Goal: Information Seeking & Learning: Learn about a topic

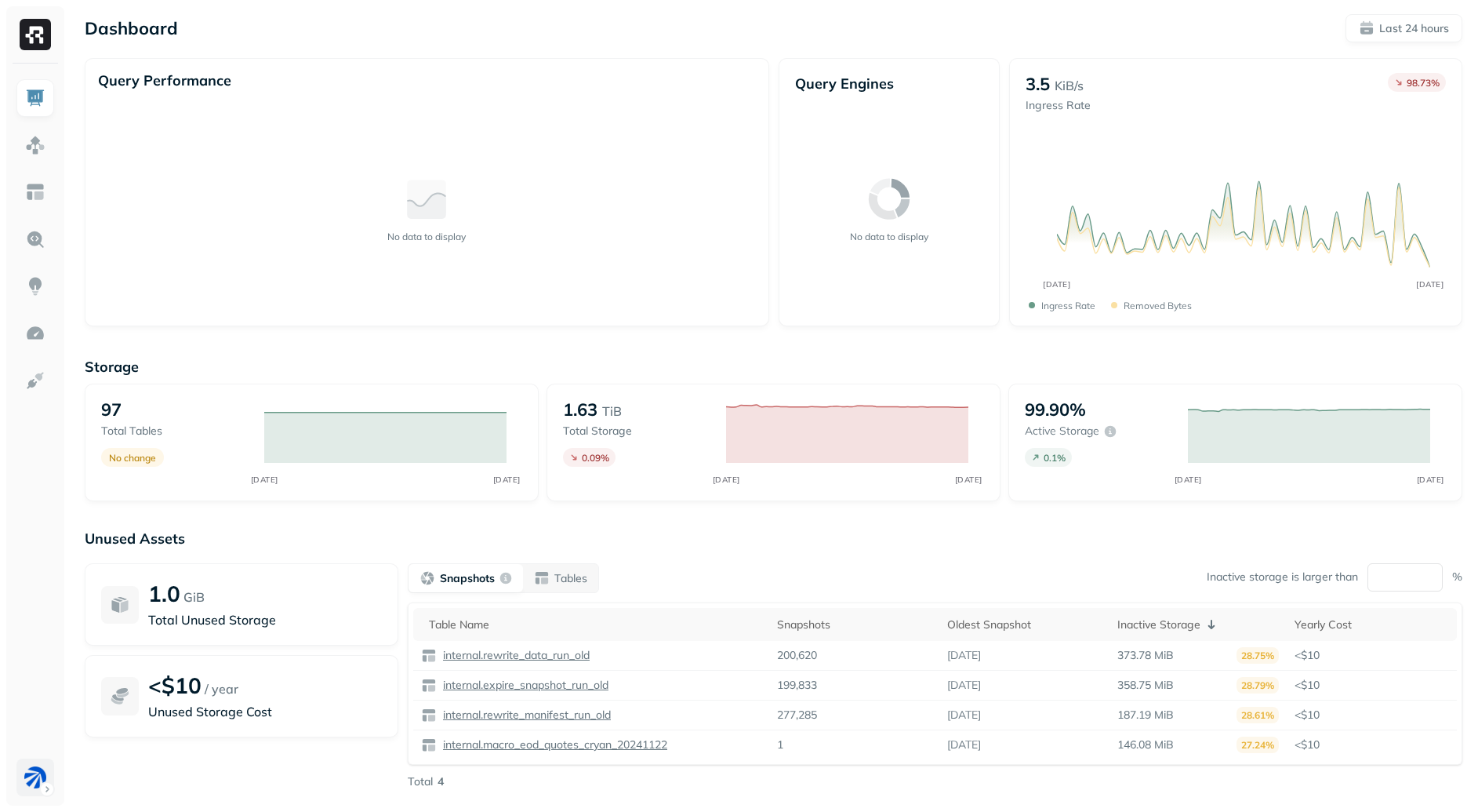
click at [46, 772] on html "Dashboard Last 24 hours Query Performance No data to display Query Engines No d…" at bounding box center [739, 436] width 1478 height 873
click at [581, 571] on p "Tables" at bounding box center [571, 577] width 33 height 14
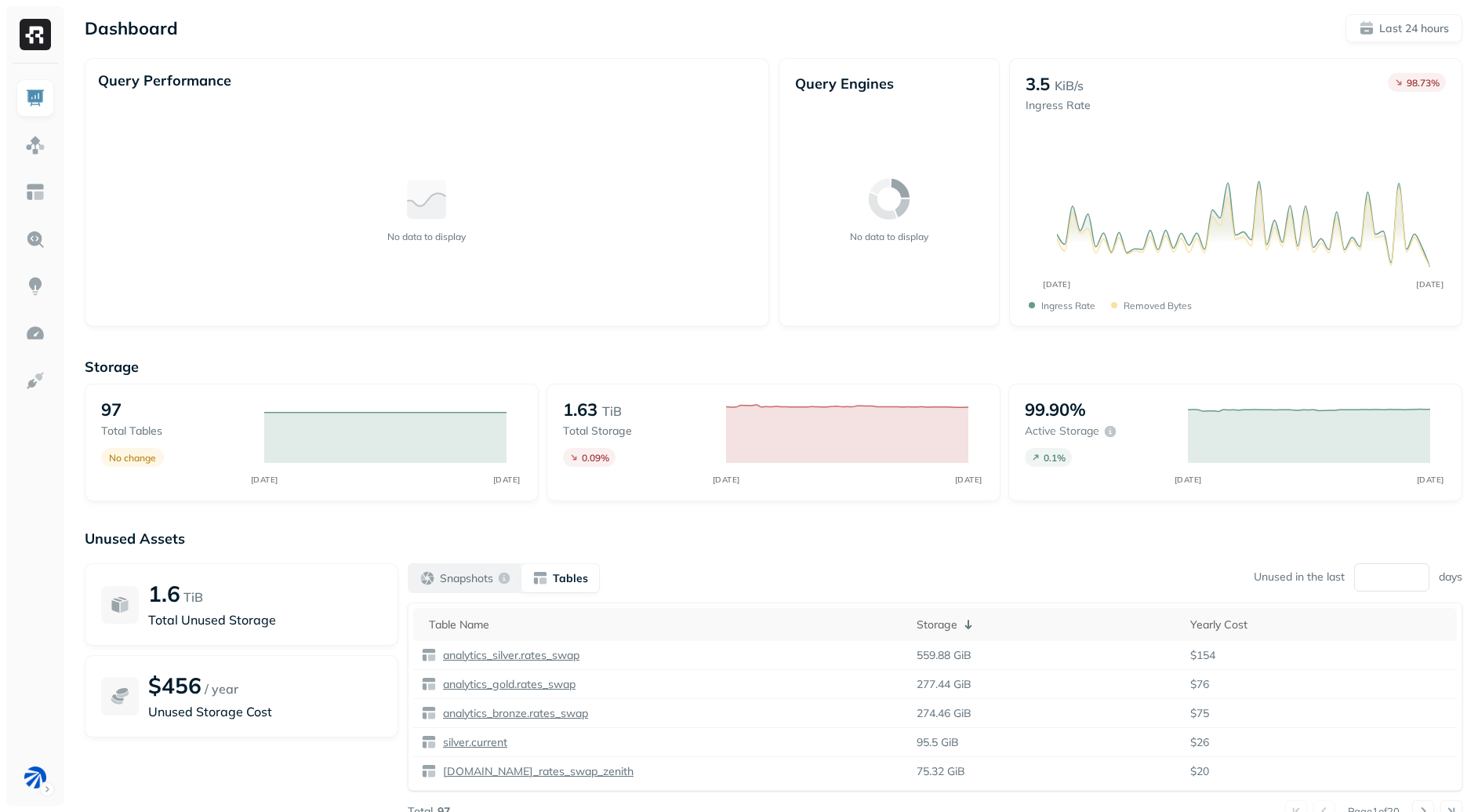
click at [481, 583] on p "Snapshots" at bounding box center [466, 577] width 53 height 14
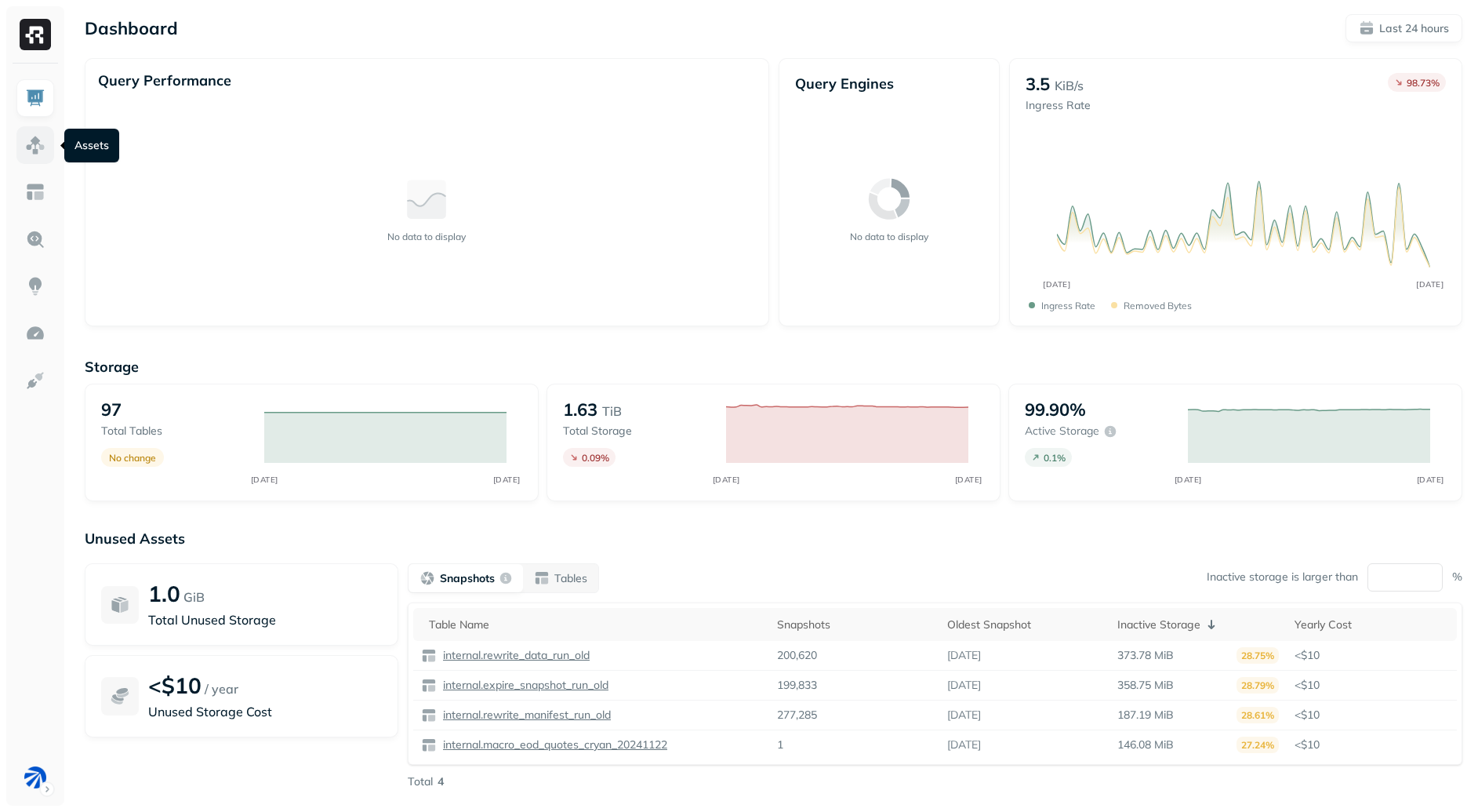
click at [45, 139] on link at bounding box center [35, 144] width 38 height 38
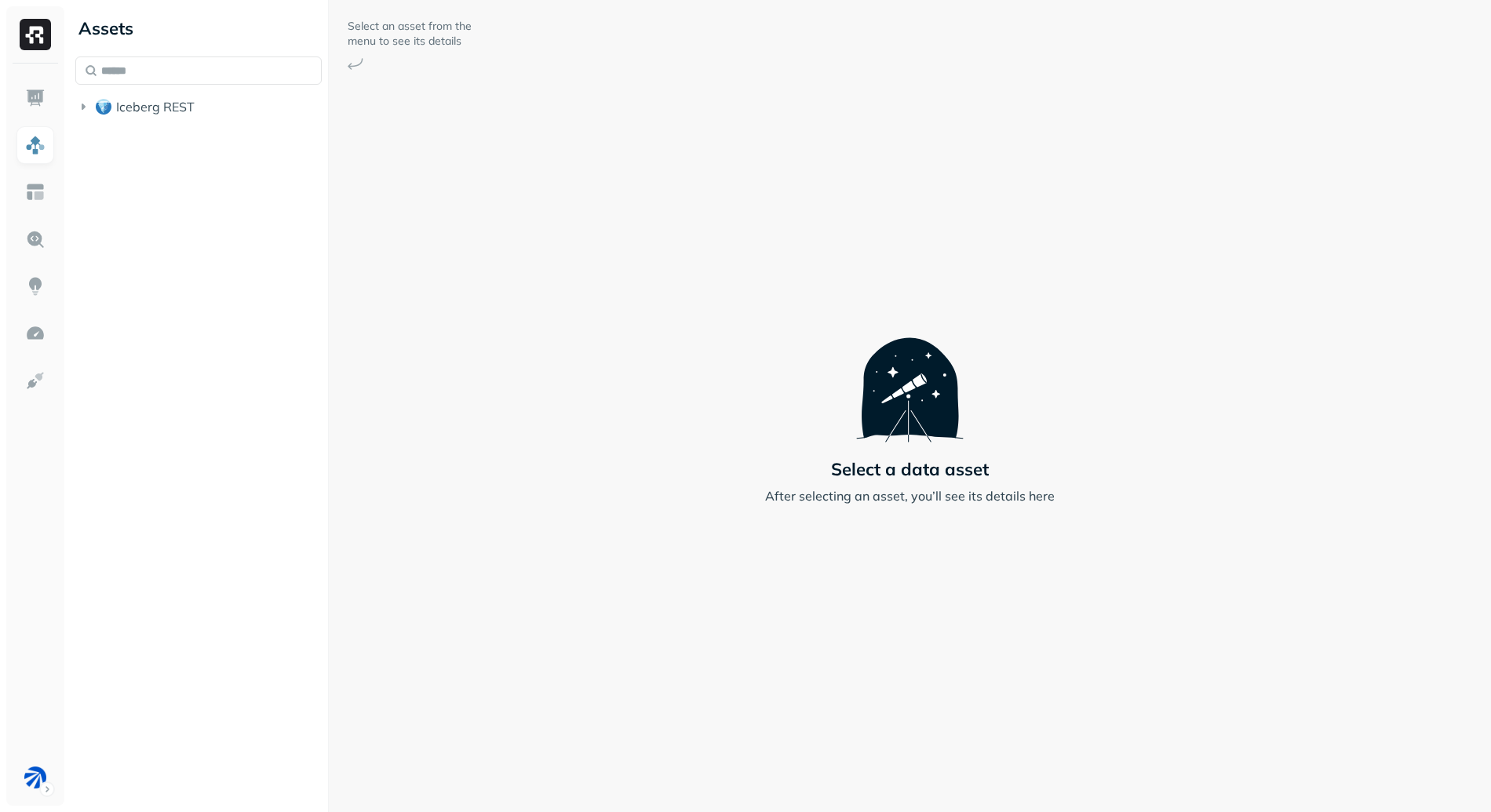
click at [188, 127] on div "Assets Iceberg REST" at bounding box center [198, 64] width 259 height 129
click at [191, 114] on button "Iceberg REST" at bounding box center [198, 107] width 246 height 25
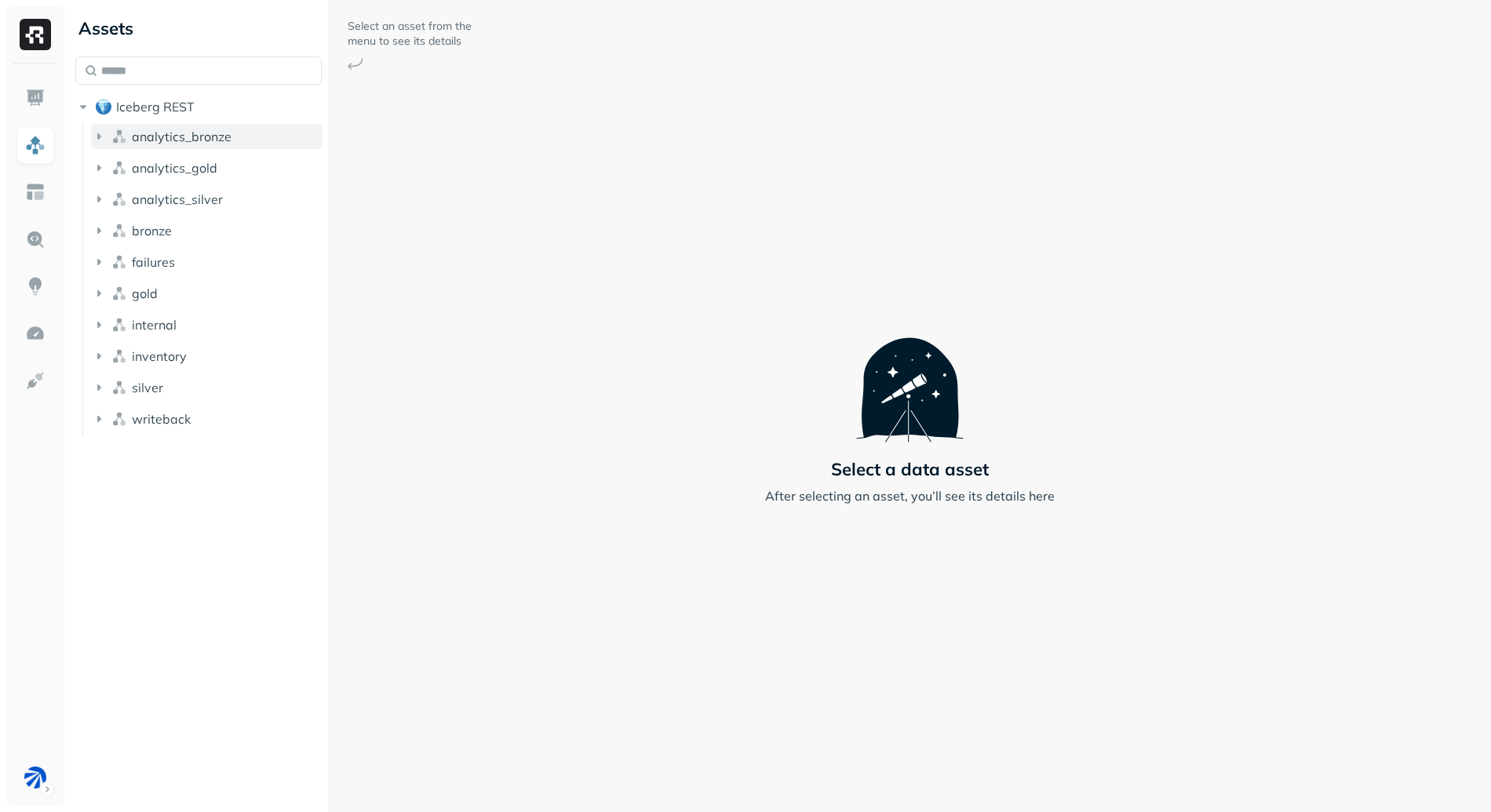
click at [192, 129] on span "analytics_bronze" at bounding box center [182, 137] width 100 height 15
click at [217, 176] on button "Tables ( 7 )" at bounding box center [215, 166] width 217 height 25
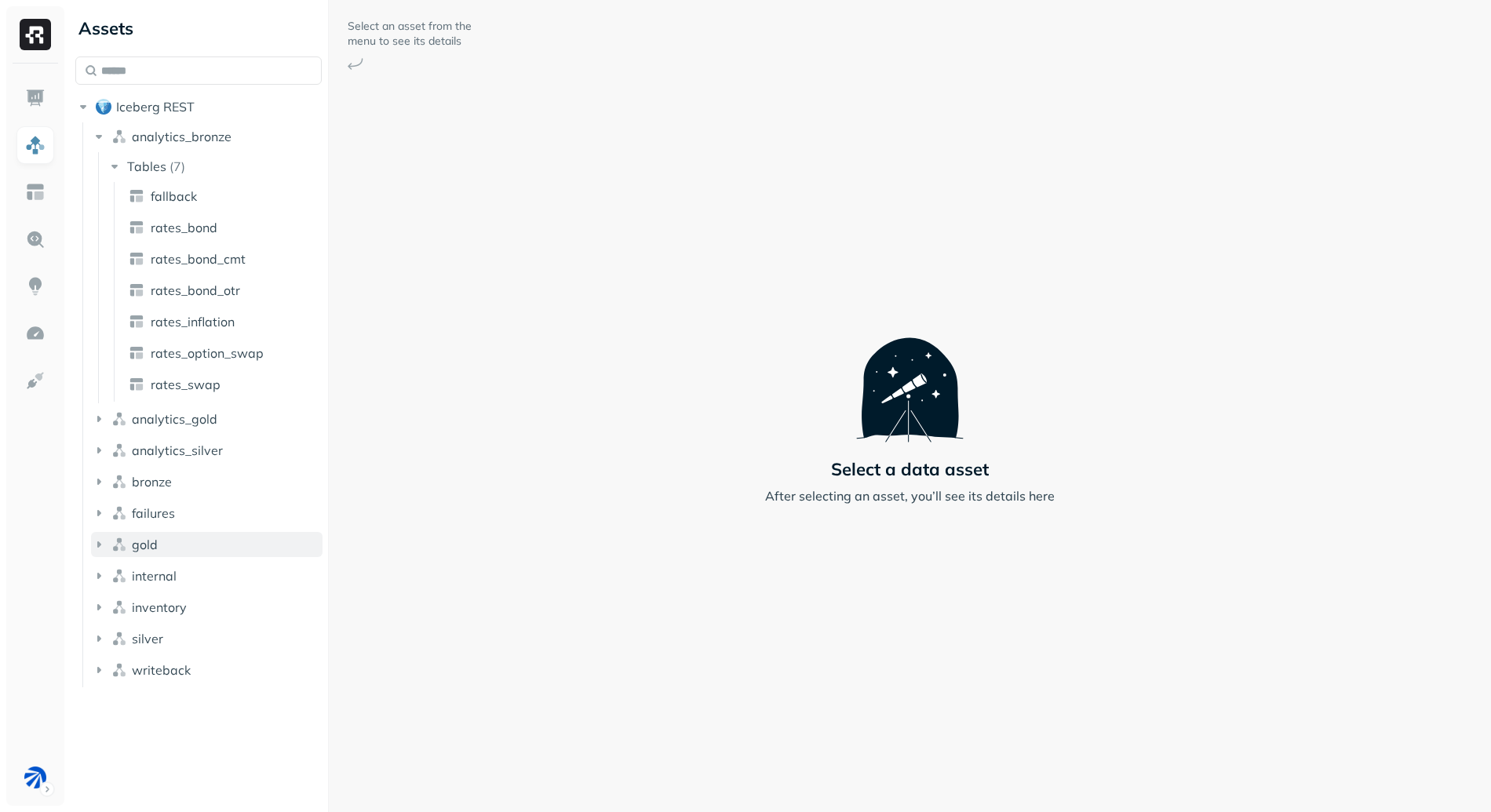
click at [197, 555] on button "gold" at bounding box center [207, 545] width 231 height 25
click at [187, 571] on button "Tables ( 9 )" at bounding box center [215, 574] width 217 height 25
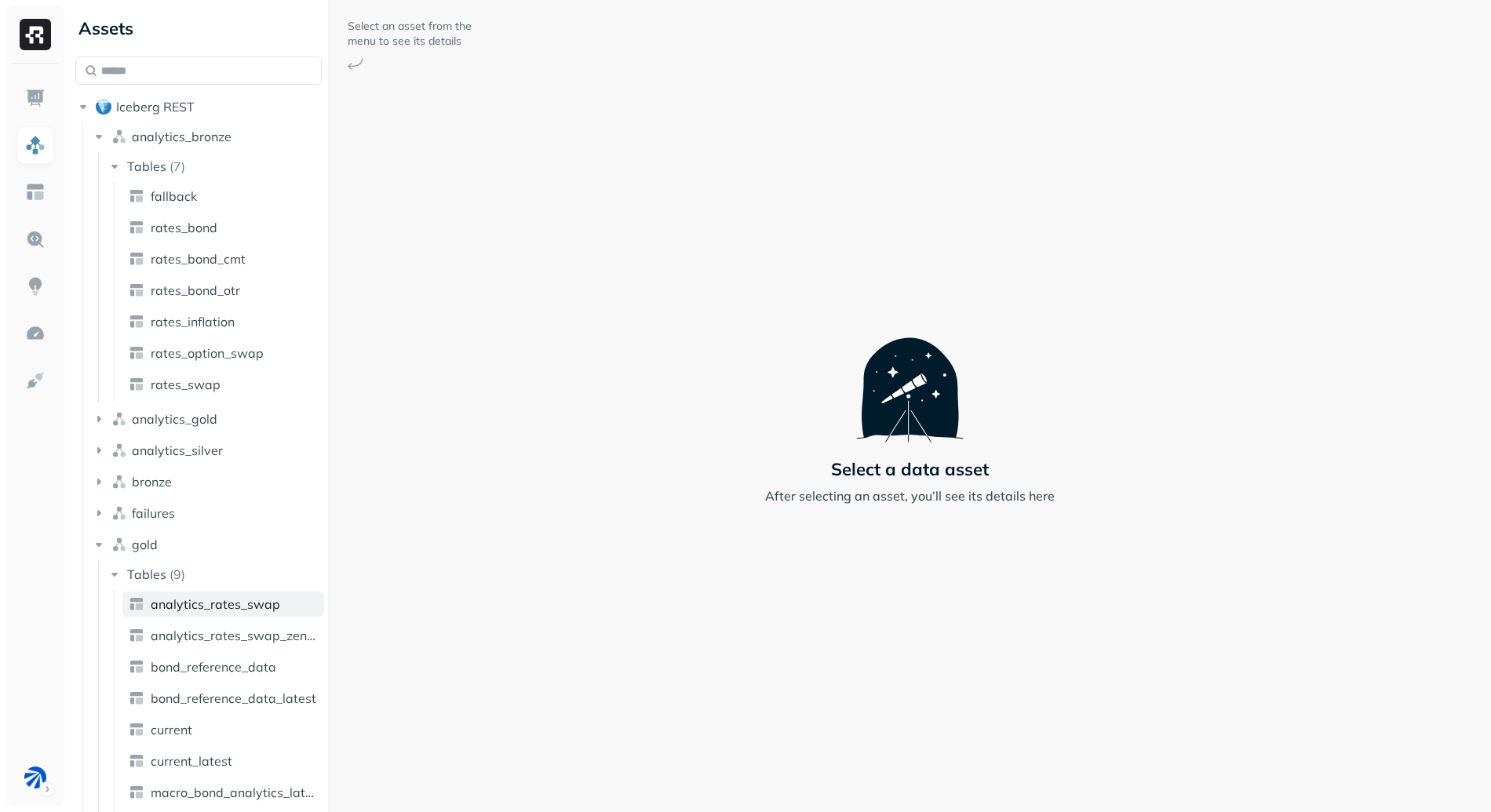
click at [200, 607] on span "analytics_rates_swap" at bounding box center [215, 603] width 129 height 15
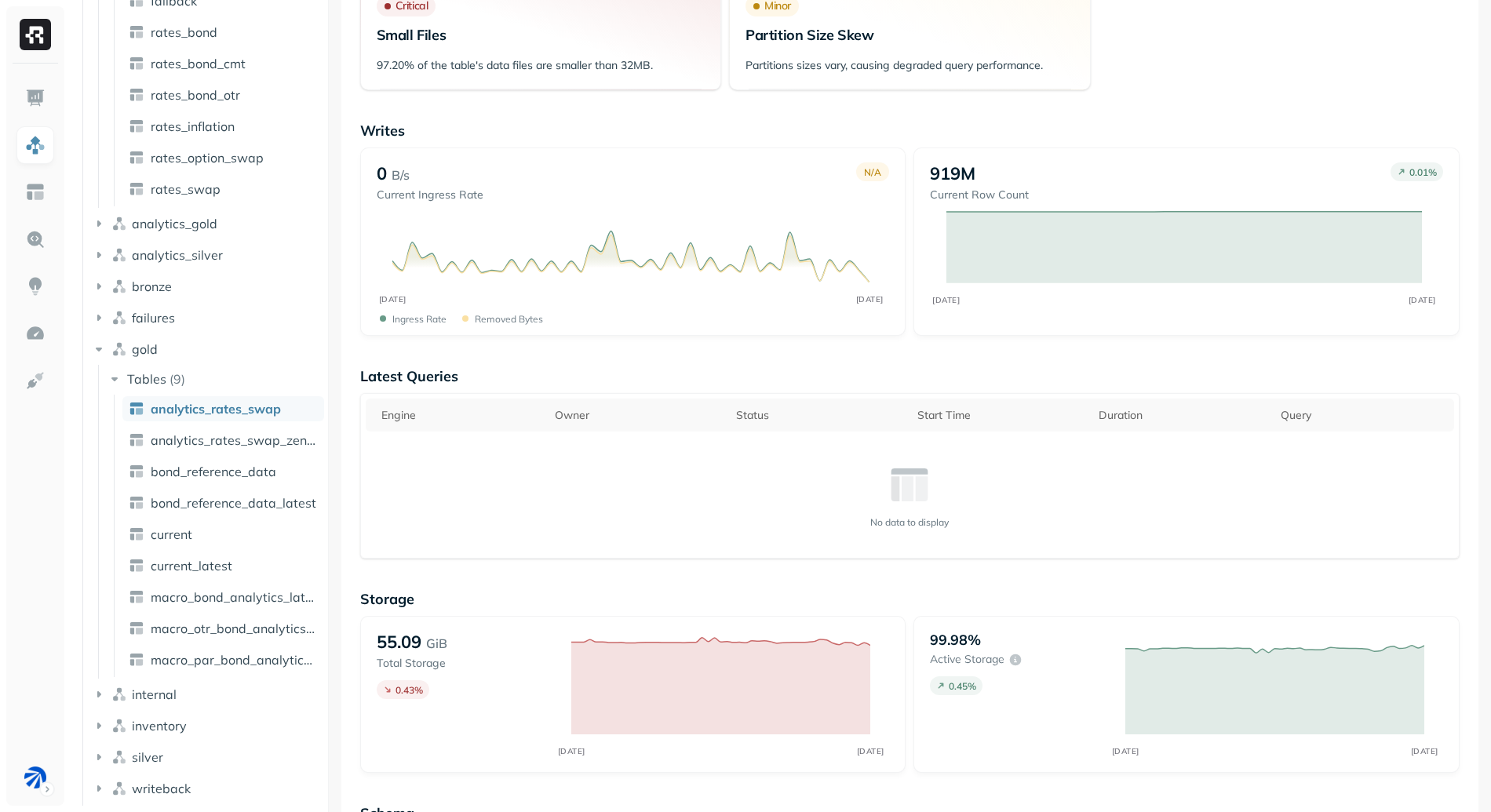
scroll to position [248, 0]
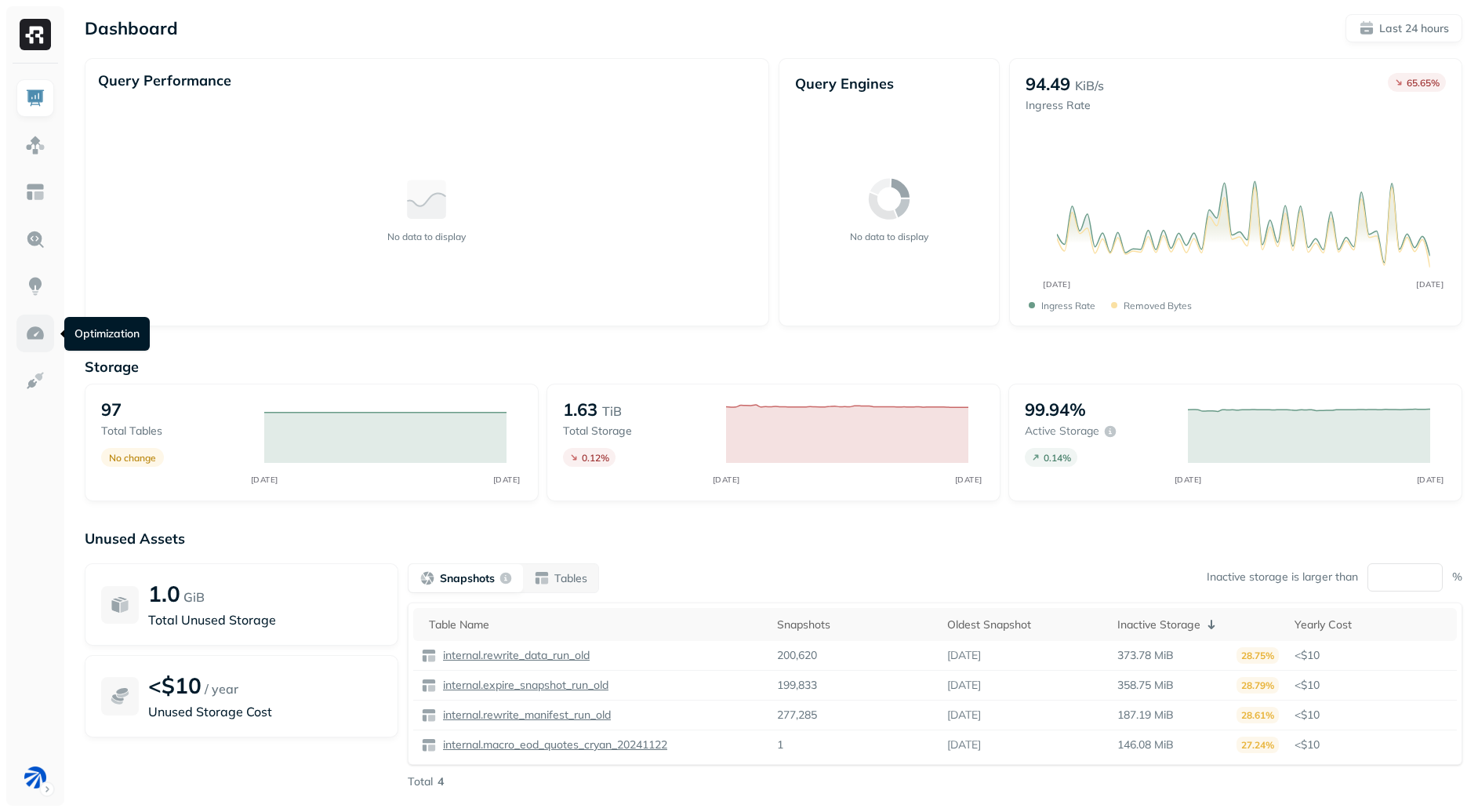
click at [19, 320] on link at bounding box center [35, 333] width 38 height 38
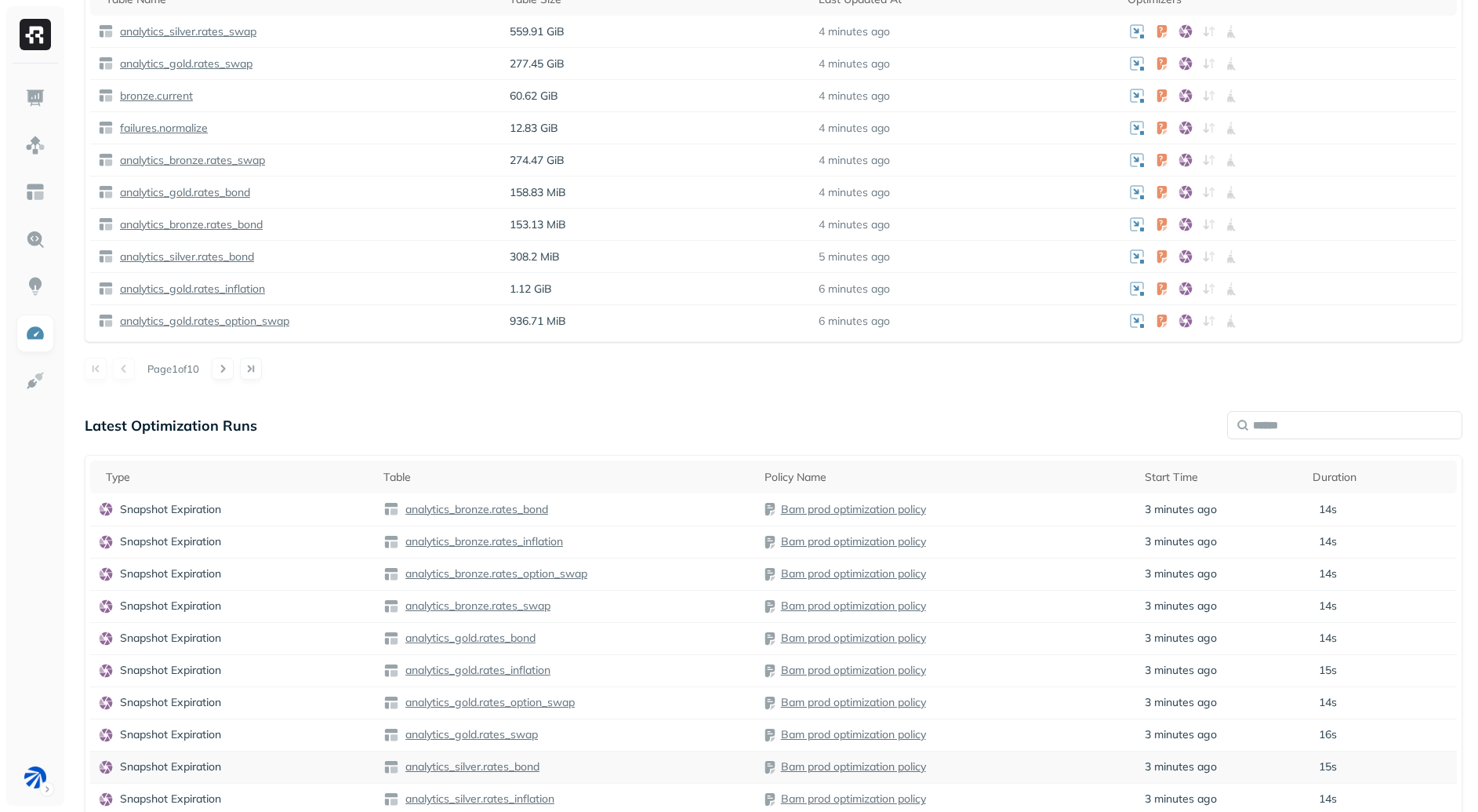
scroll to position [743, 0]
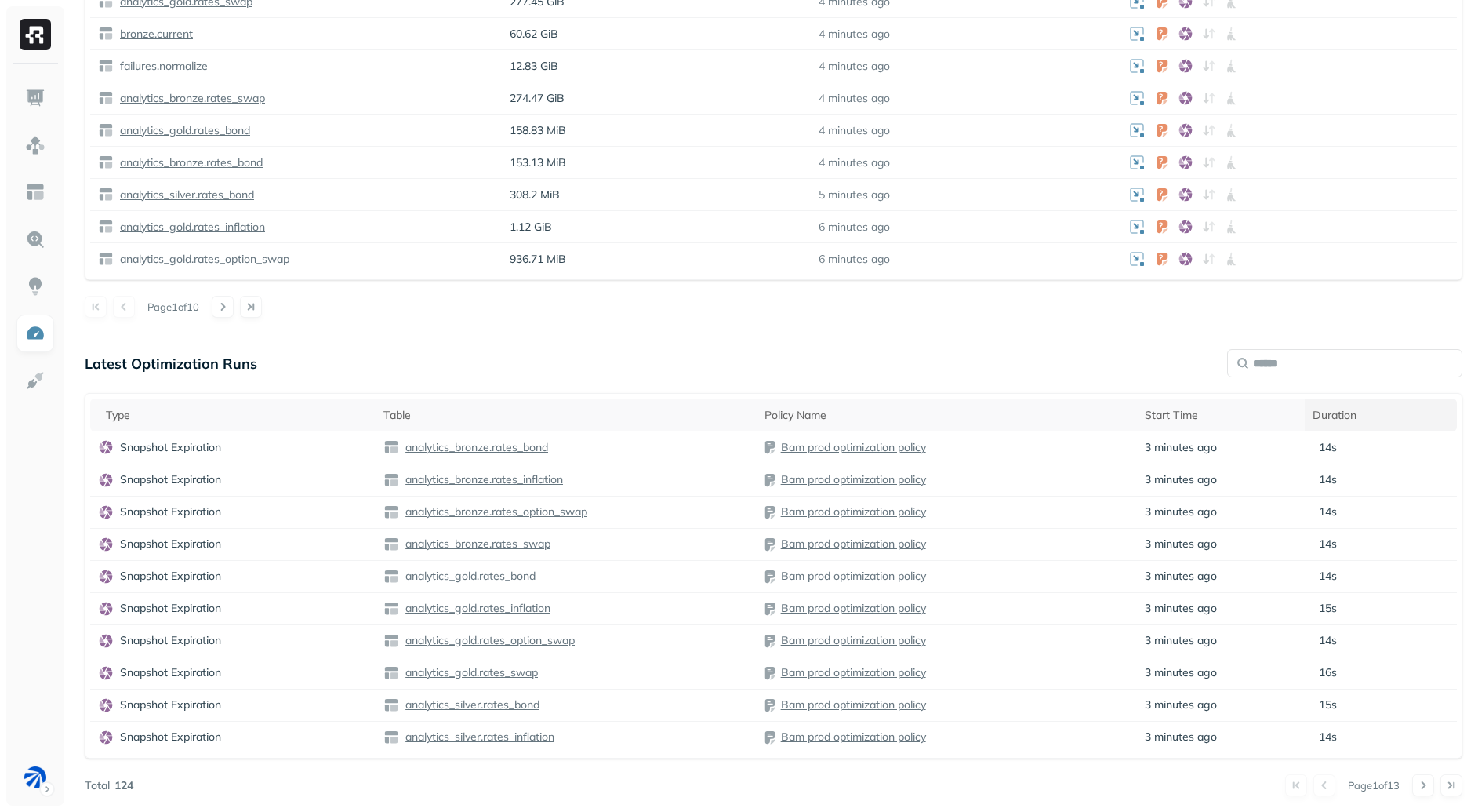
click at [1385, 416] on div "Duration" at bounding box center [1381, 415] width 137 height 14
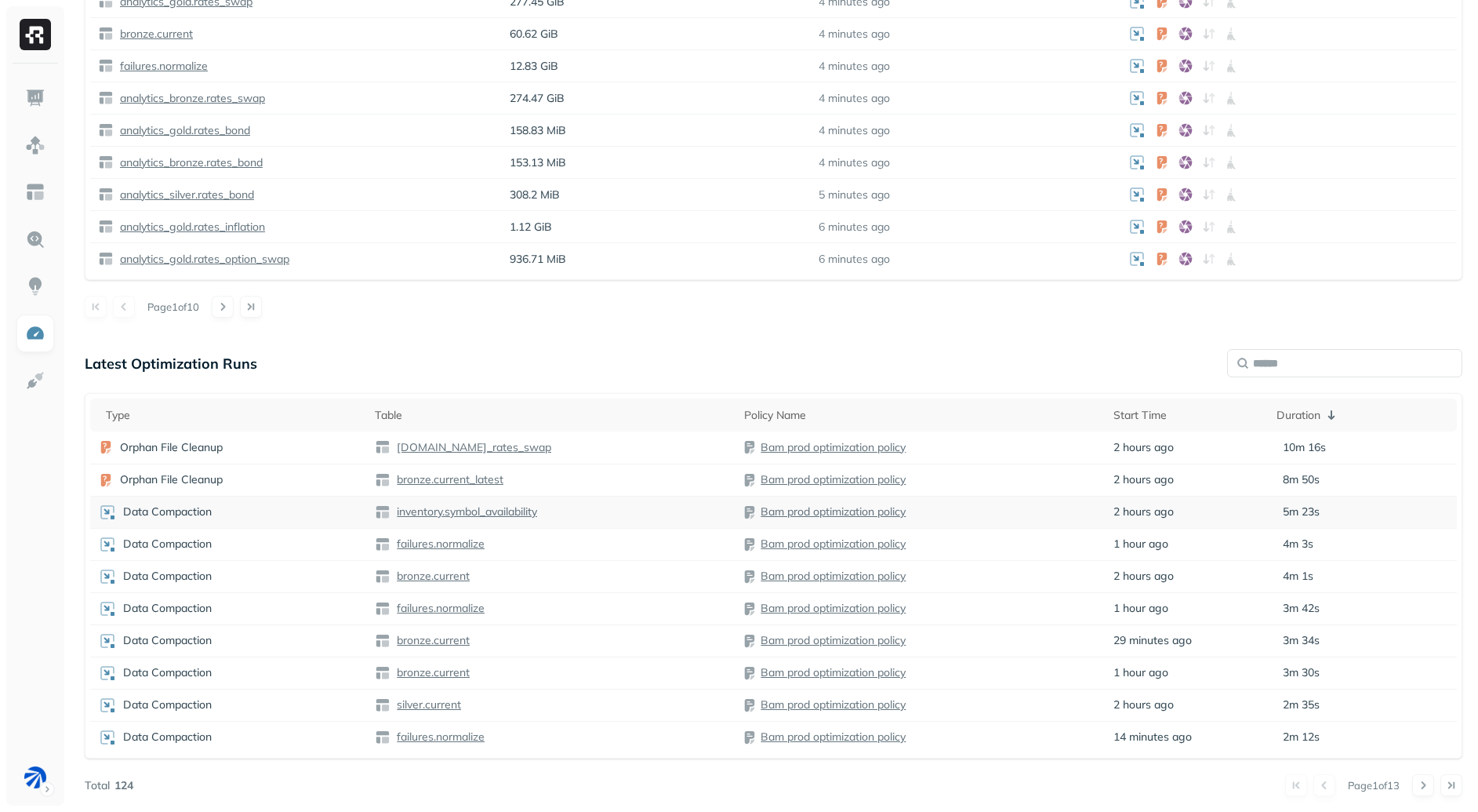
click at [1223, 514] on td "2 hours ago" at bounding box center [1186, 511] width 163 height 32
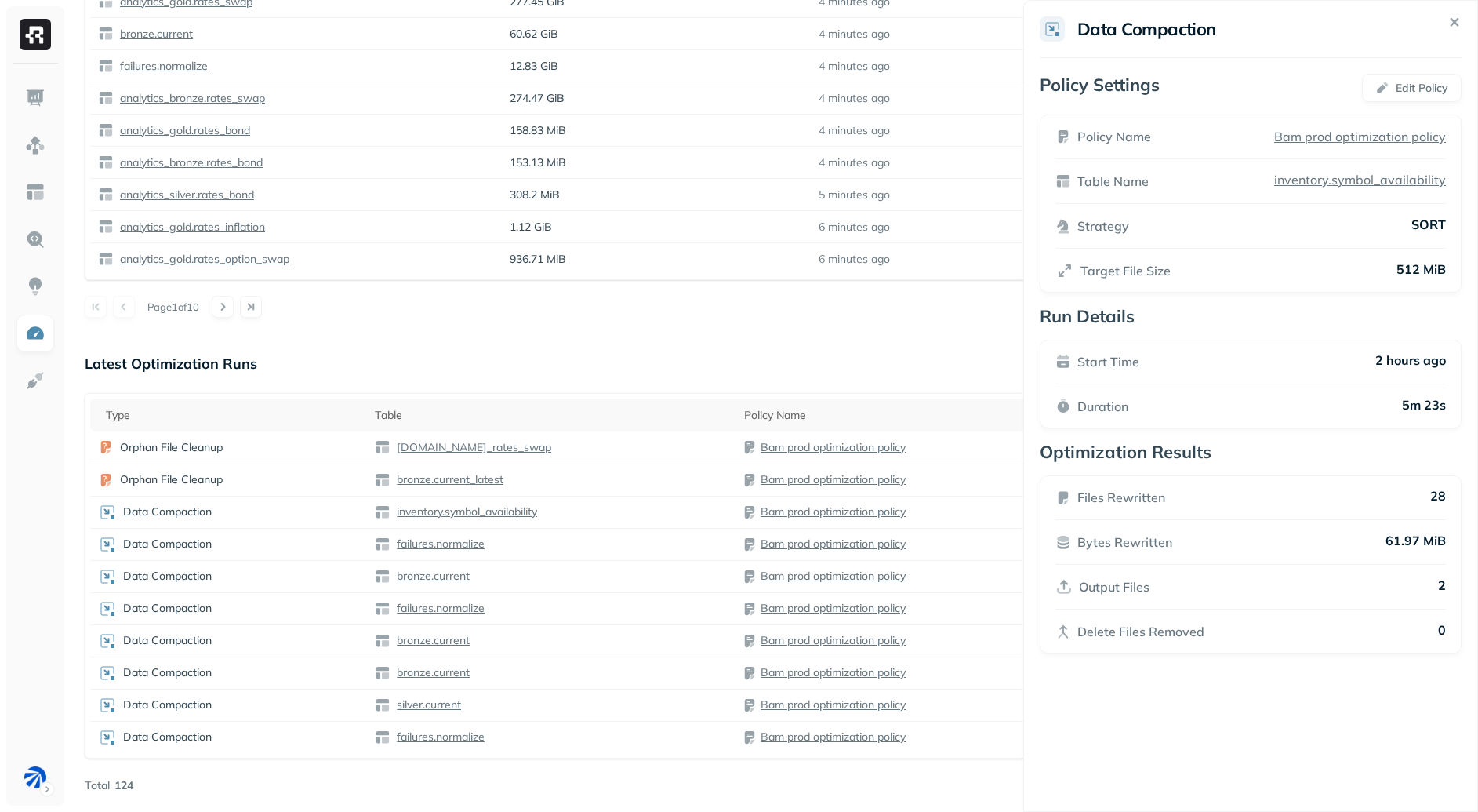
click at [955, 330] on html "Optimization New Policy Optimizers 1 POLICIES Data Compaction 43 Tables ( 44% )…" at bounding box center [739, 34] width 1478 height 1554
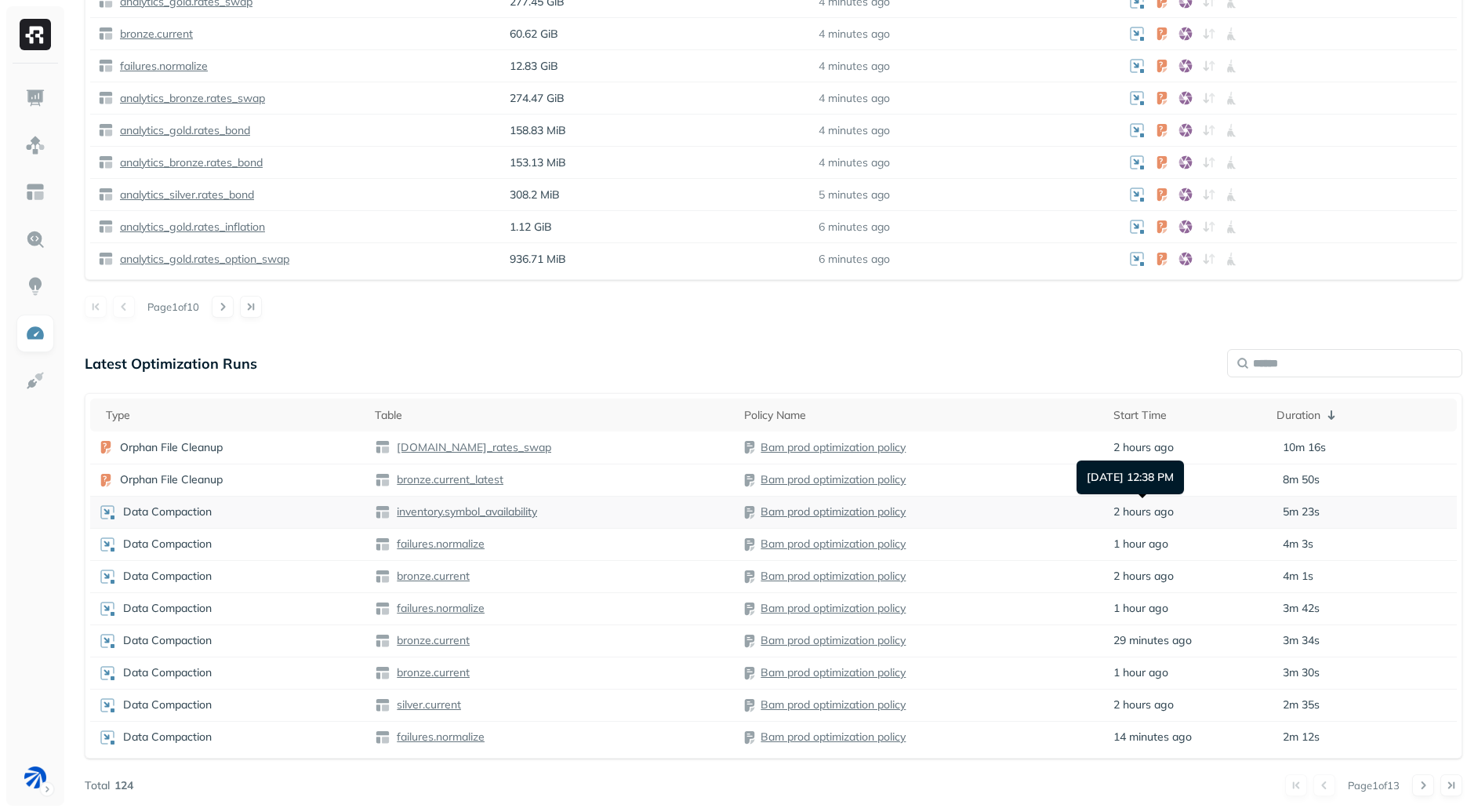
click at [1163, 504] on span "2 hours ago" at bounding box center [1143, 511] width 61 height 14
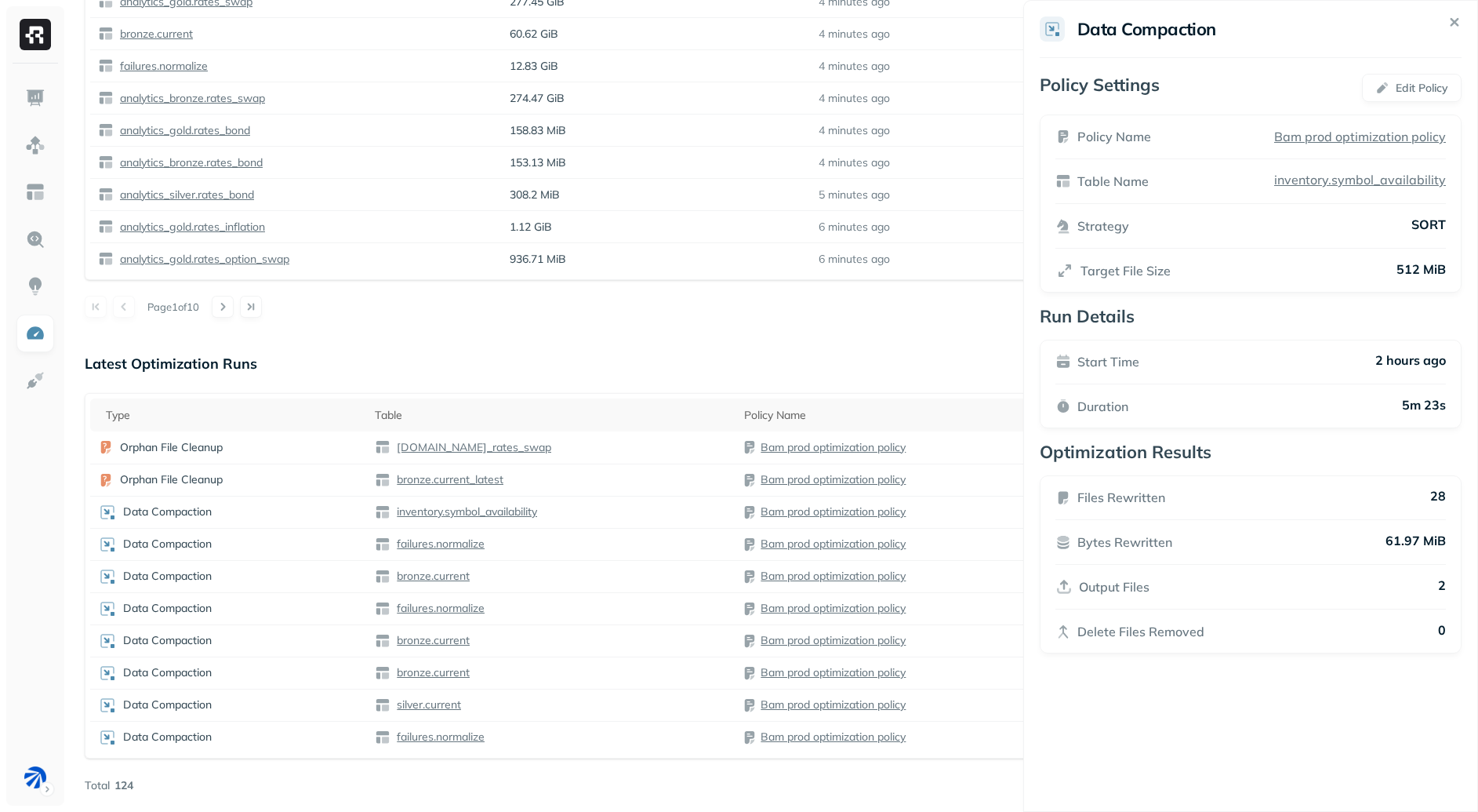
click at [953, 343] on html "Optimization New Policy Optimizers 1 POLICIES Data Compaction 43 Tables ( 44% )…" at bounding box center [739, 34] width 1478 height 1554
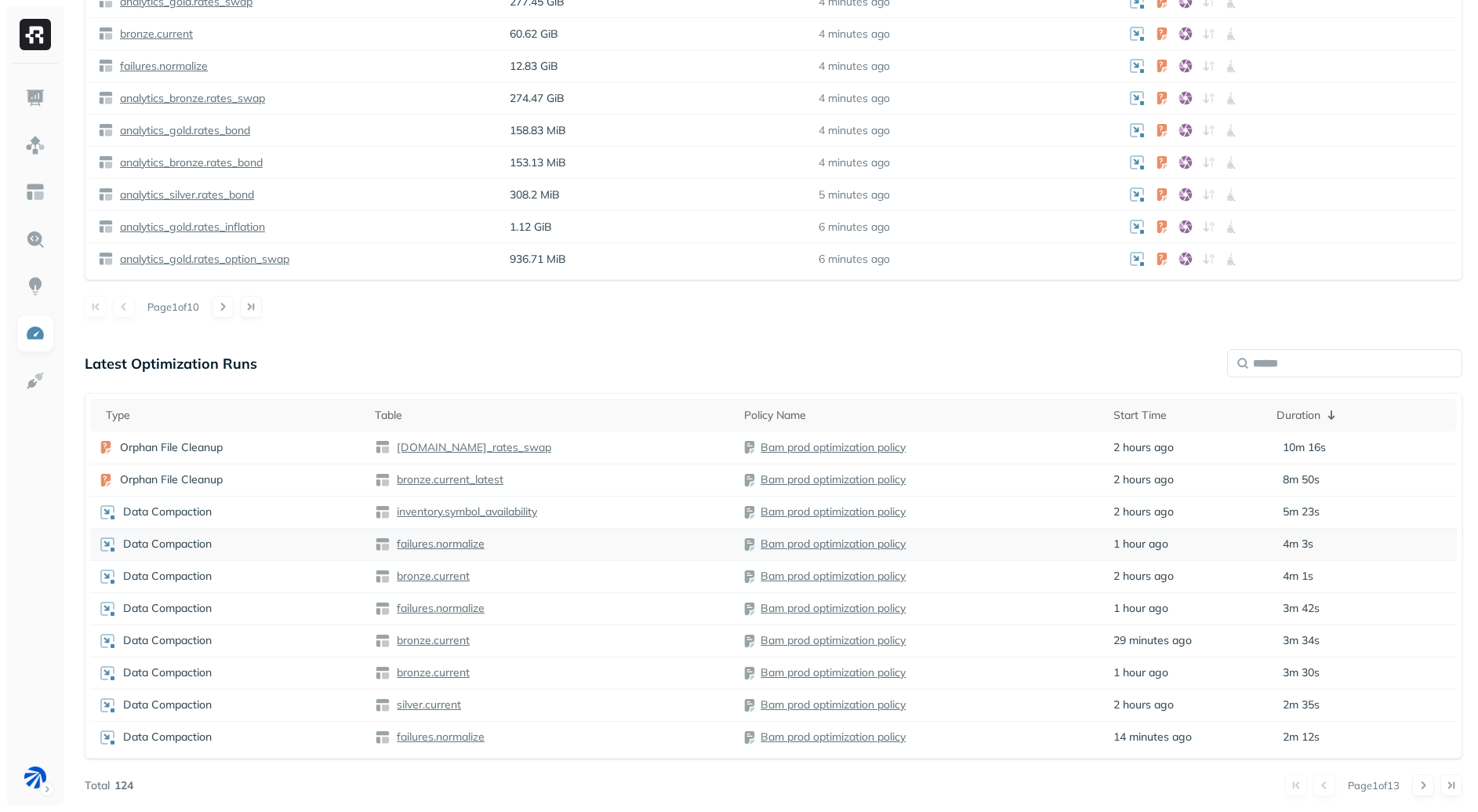
click at [1172, 545] on td "1 hour ago" at bounding box center [1186, 544] width 163 height 32
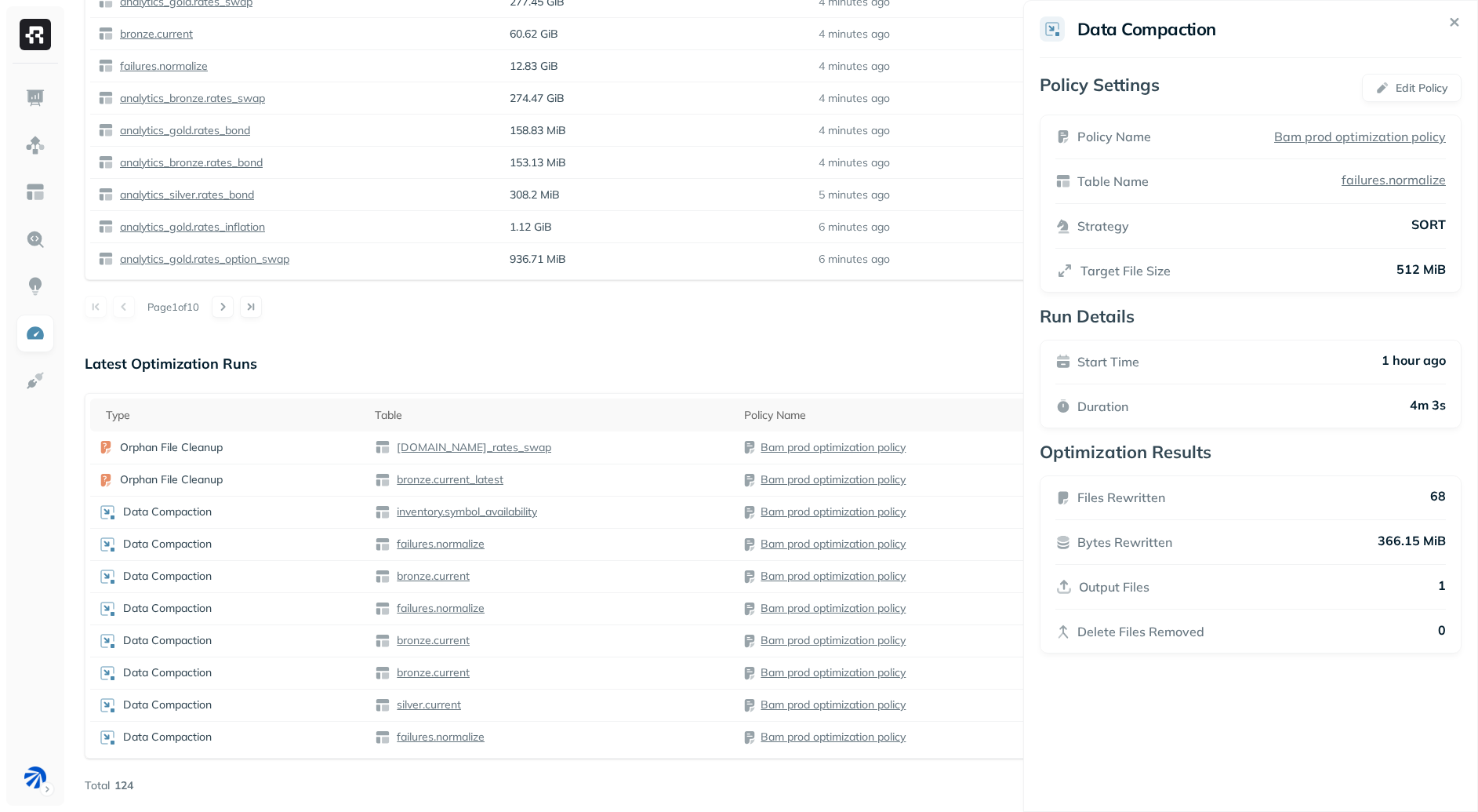
click at [986, 574] on html "Optimization New Policy Optimizers 1 POLICIES Data Compaction 43 Tables ( 44% )…" at bounding box center [739, 34] width 1478 height 1554
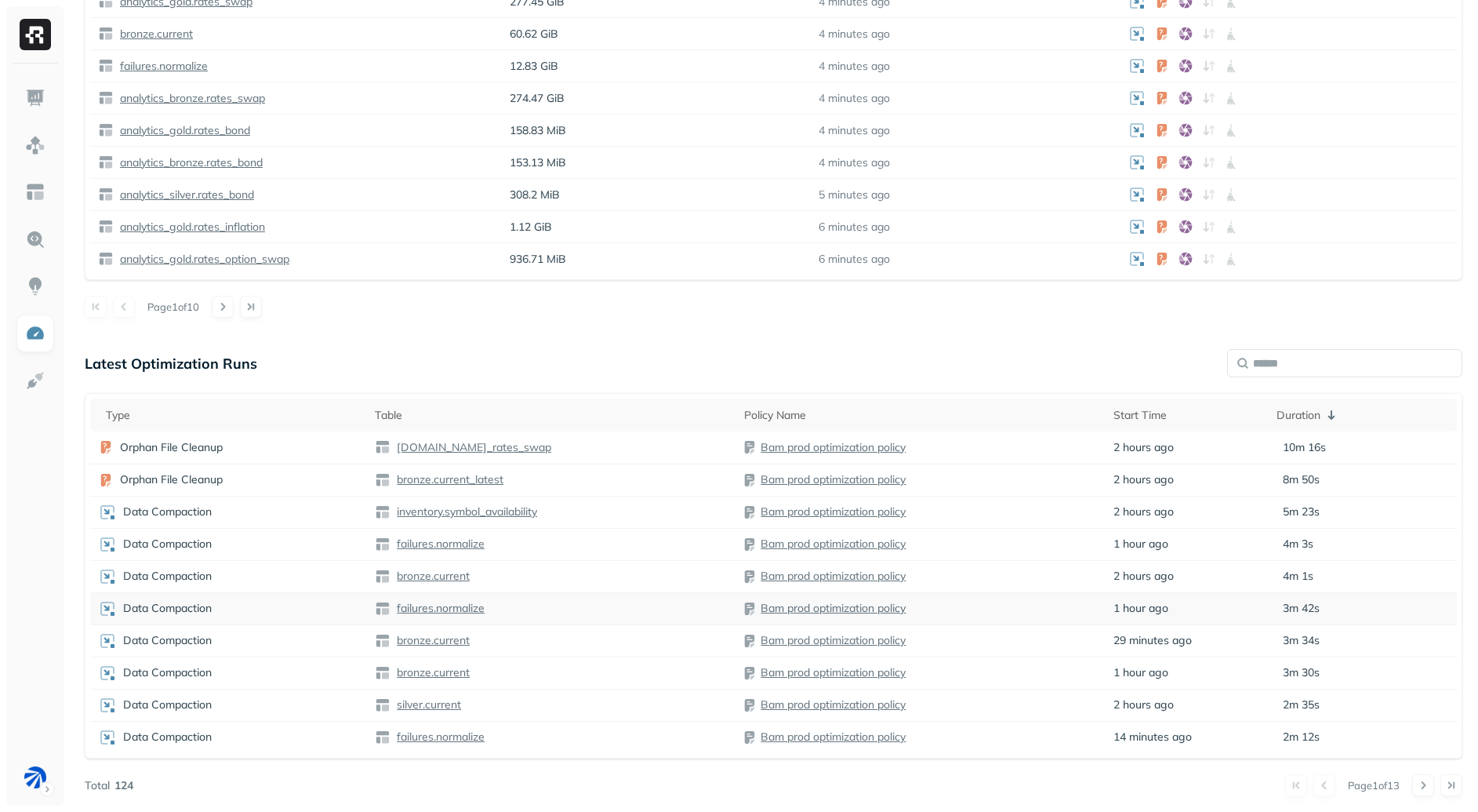
click at [1065, 602] on div "Bam prod optimization policy" at bounding box center [921, 608] width 354 height 15
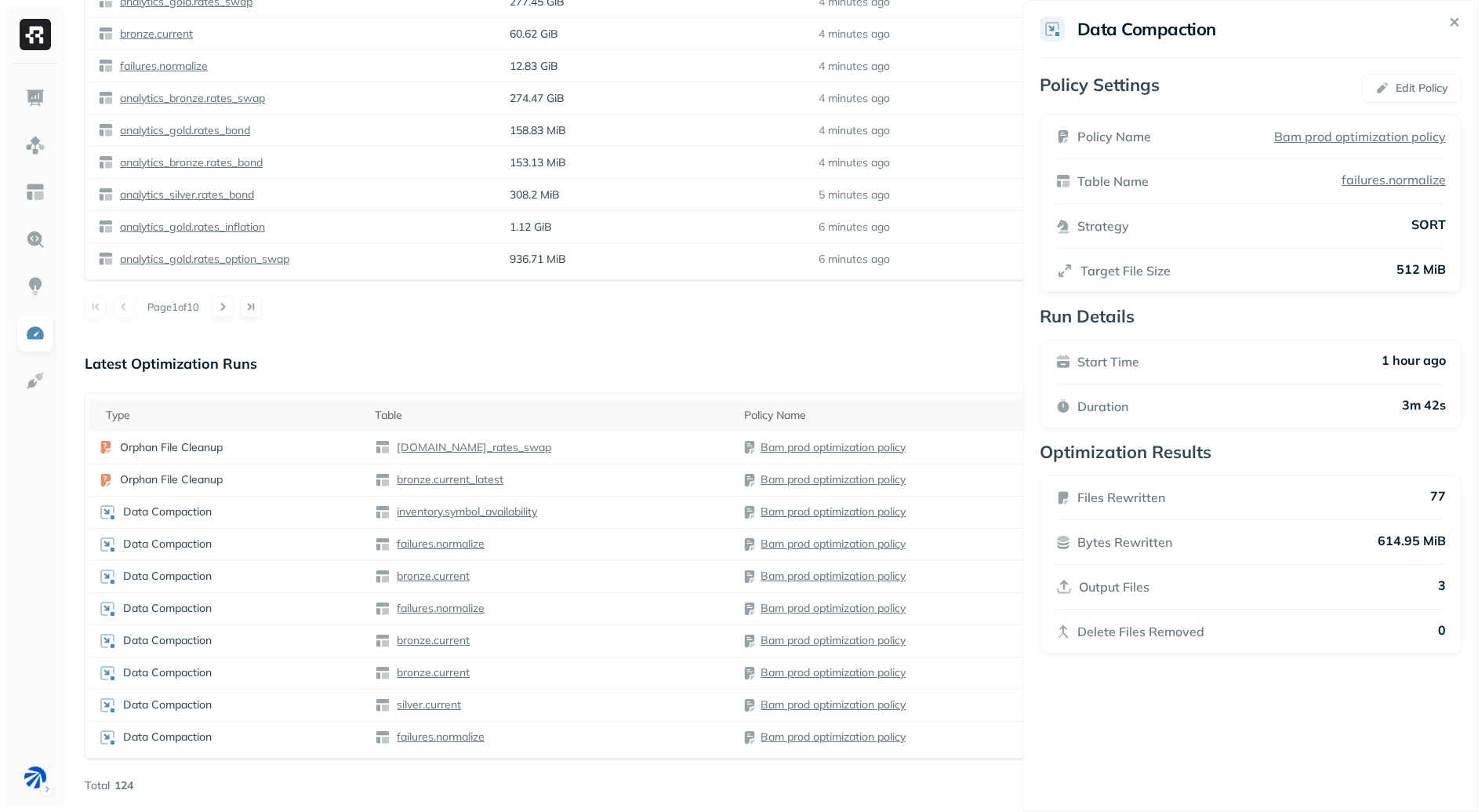
click at [1003, 622] on html "Optimization New Policy Optimizers 1 POLICIES Data Compaction 43 Tables ( 44% )…" at bounding box center [739, 34] width 1478 height 1554
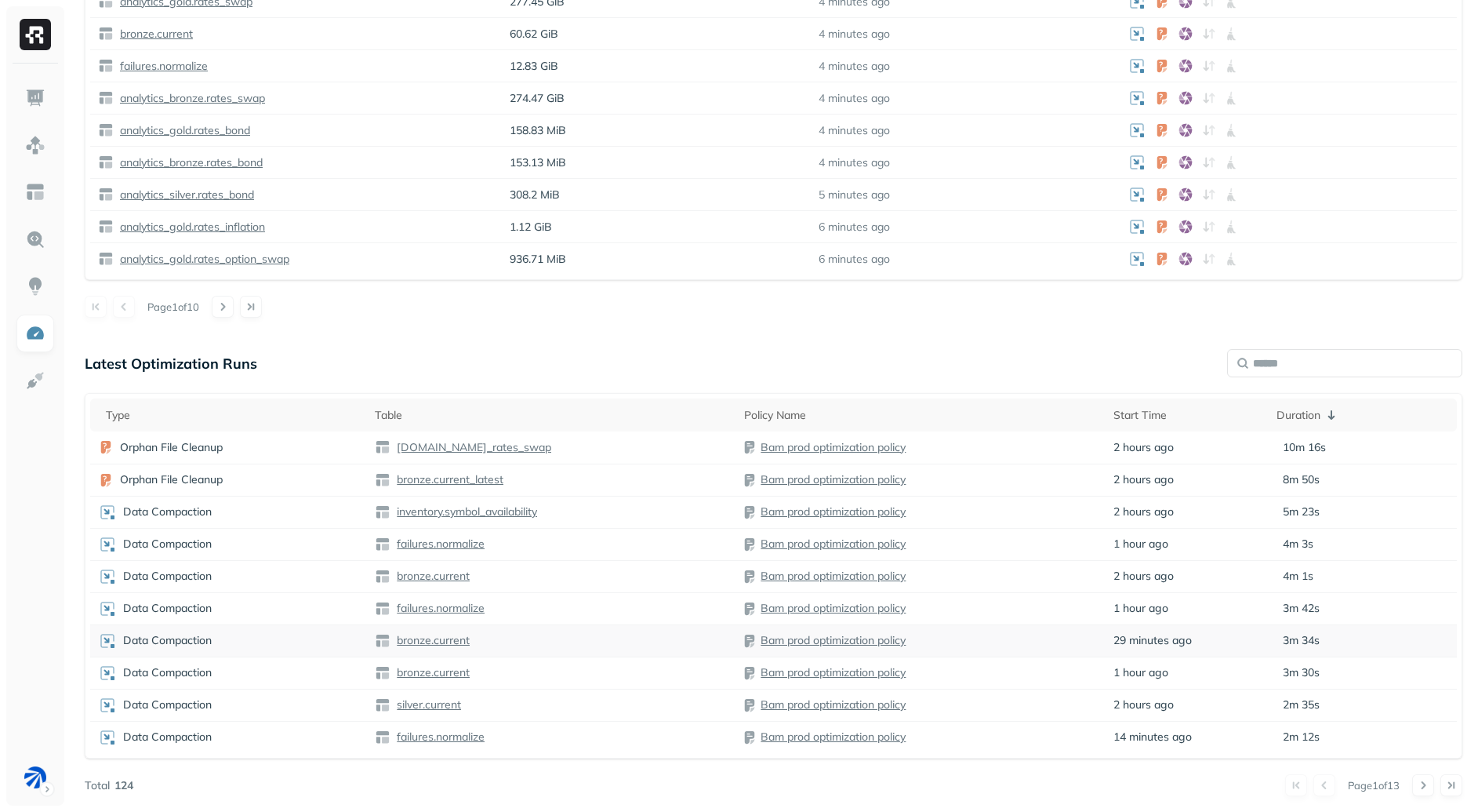
click at [1004, 648] on td "Bam prod optimization policy" at bounding box center [921, 640] width 370 height 32
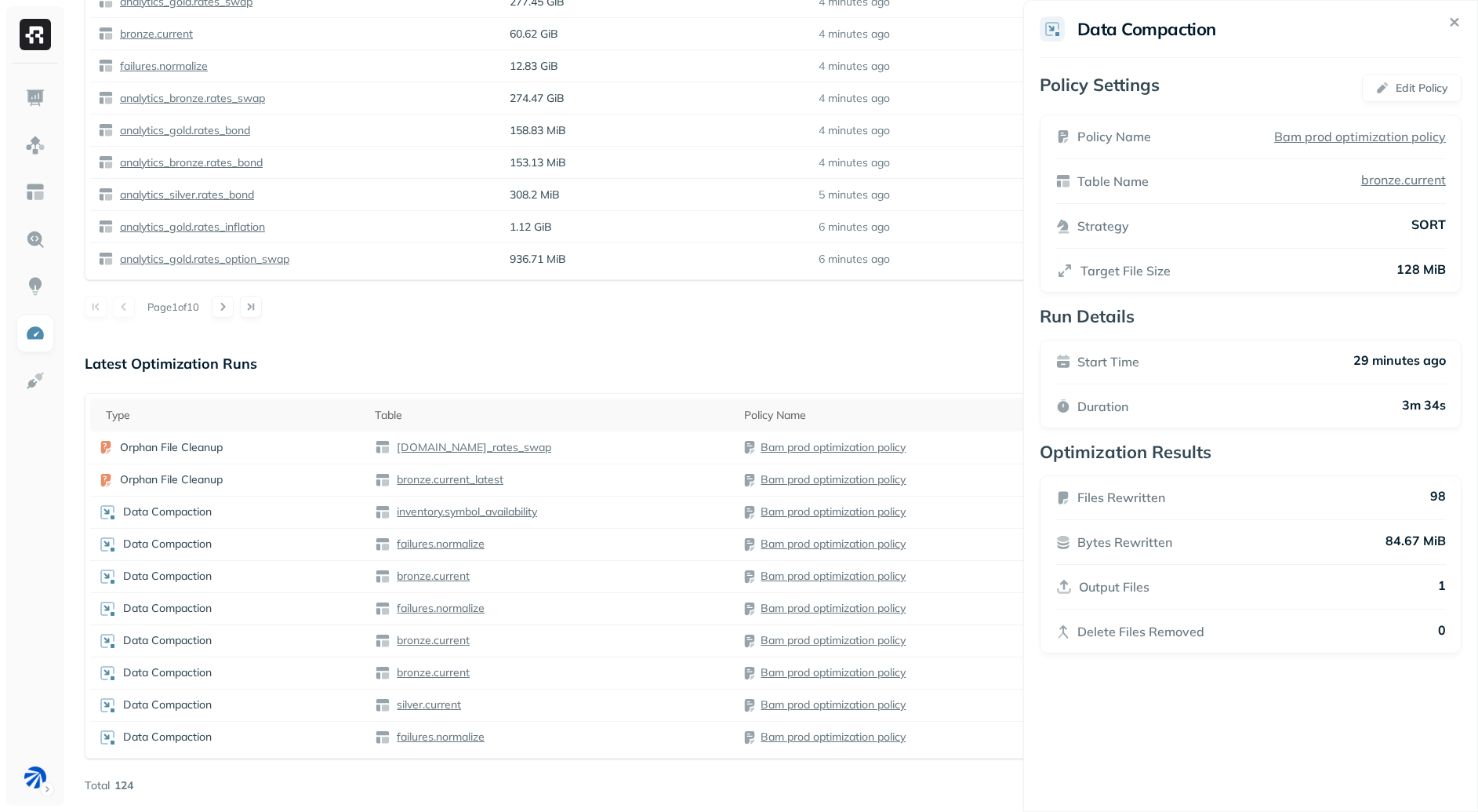
click at [998, 656] on html "Optimization New Policy Optimizers 1 POLICIES Data Compaction 43 Tables ( 44% )…" at bounding box center [739, 34] width 1478 height 1554
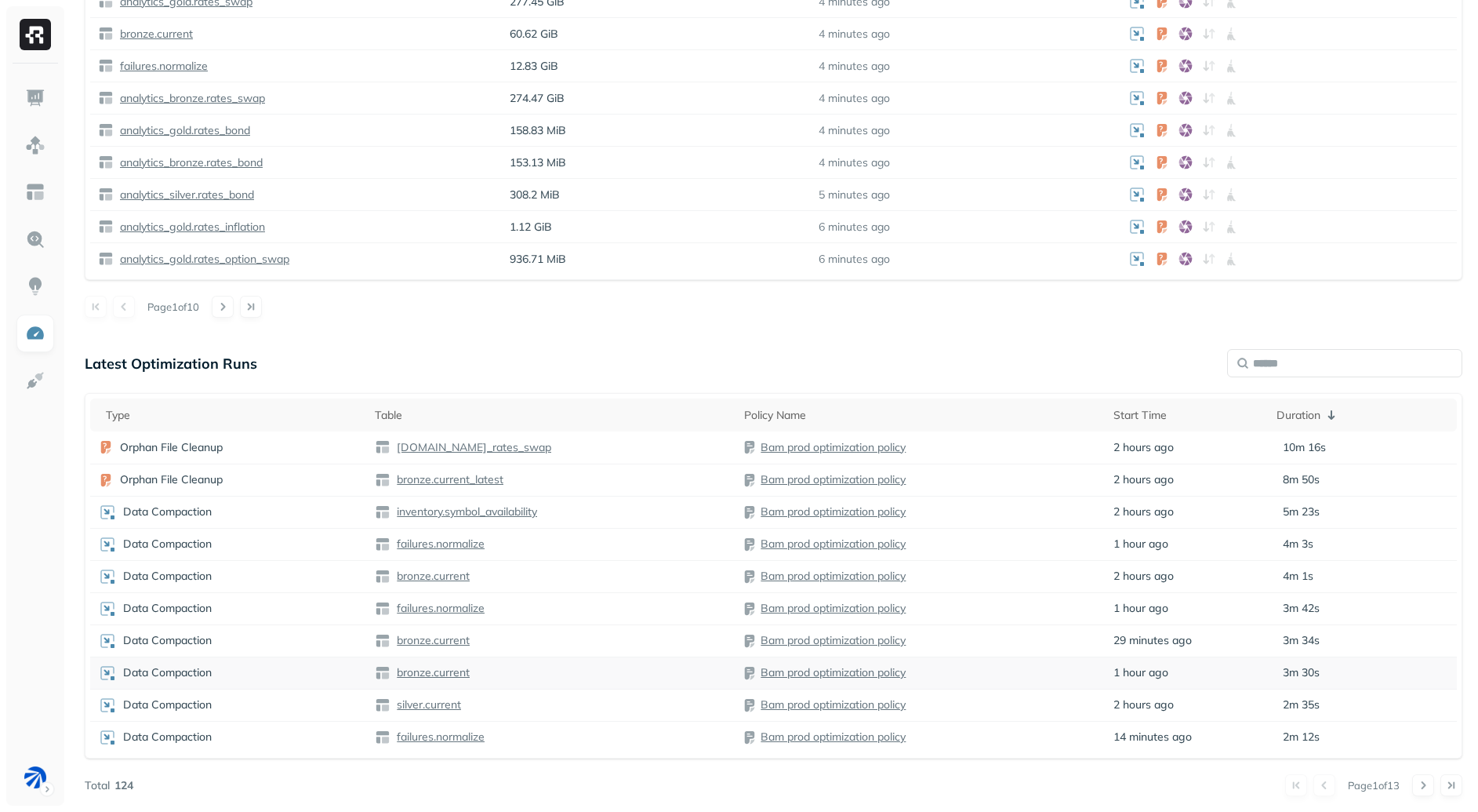
click at [998, 685] on td "Bam prod optimization policy" at bounding box center [921, 672] width 370 height 32
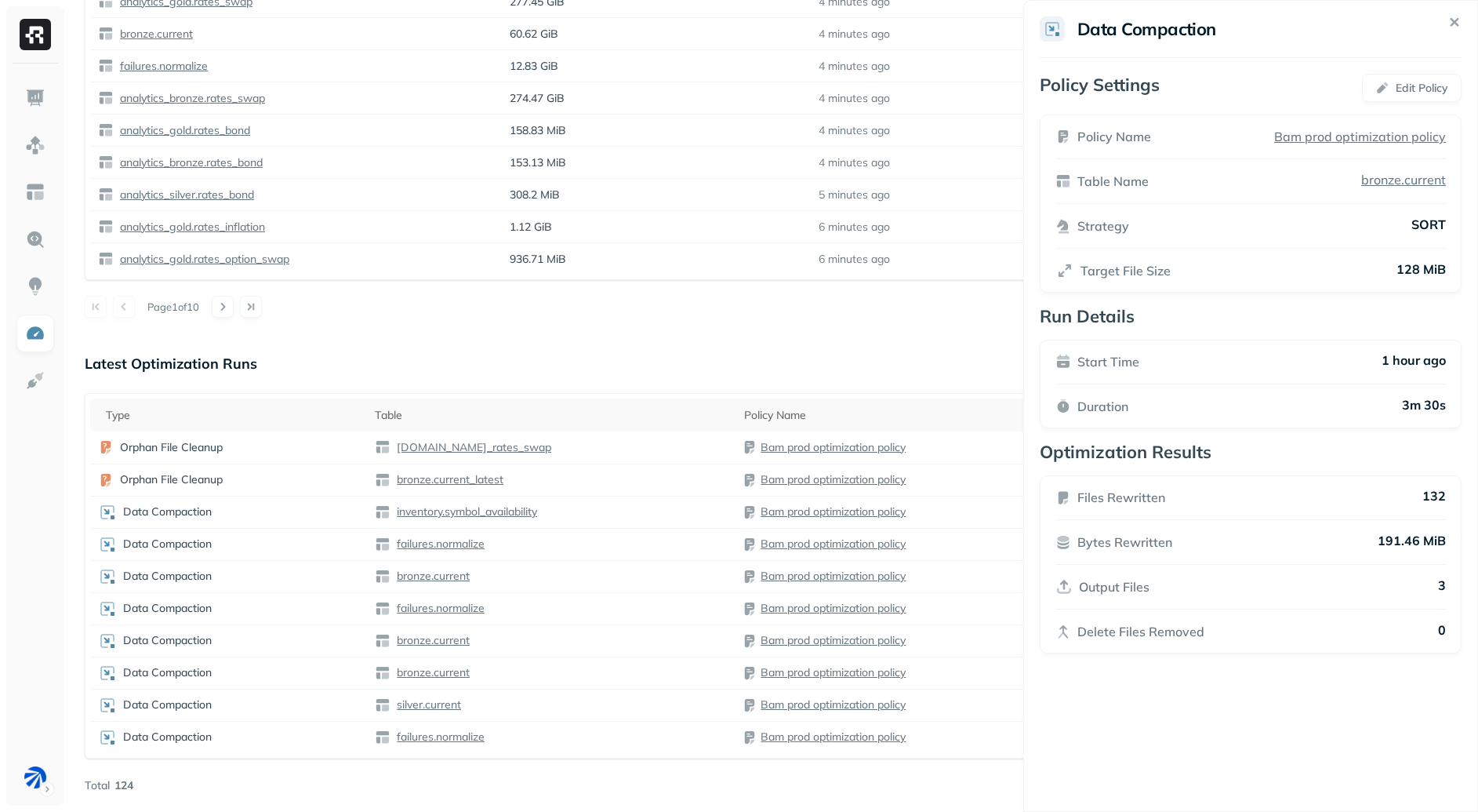
click at [993, 696] on html "Optimization New Policy Optimizers 1 POLICIES Data Compaction 43 Tables ( 44% )…" at bounding box center [739, 34] width 1478 height 1554
click at [989, 708] on div "Bam prod optimization policy" at bounding box center [921, 705] width 354 height 15
click at [985, 722] on td "Bam prod optimization policy" at bounding box center [921, 736] width 370 height 32
click at [907, 396] on div "Type Table Policy Name Start Time Duration Orphan File Cleanup gold.analytics_r…" at bounding box center [774, 575] width 1378 height 366
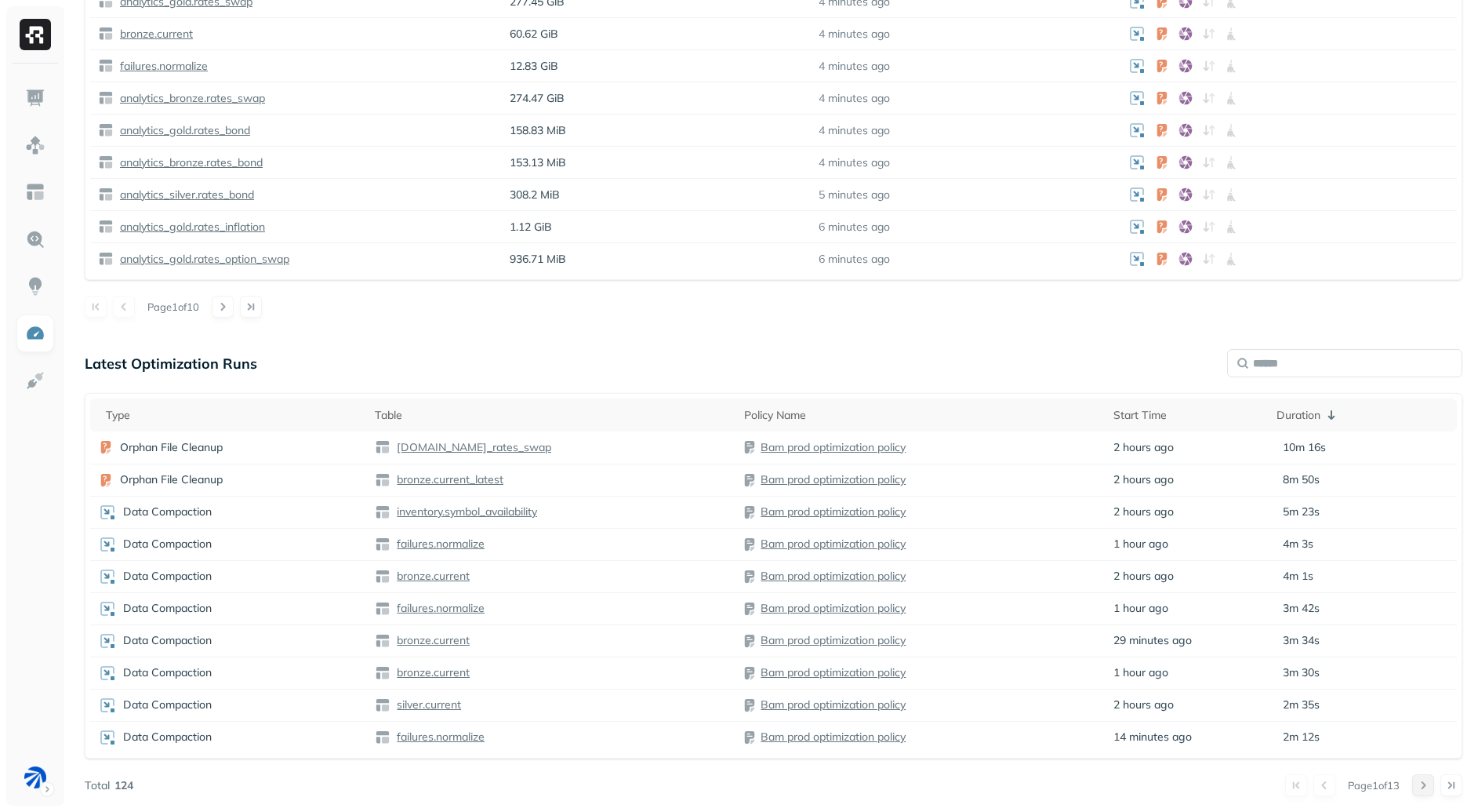
click at [1420, 795] on button at bounding box center [1423, 784] width 22 height 22
click at [1421, 786] on button at bounding box center [1423, 784] width 22 height 22
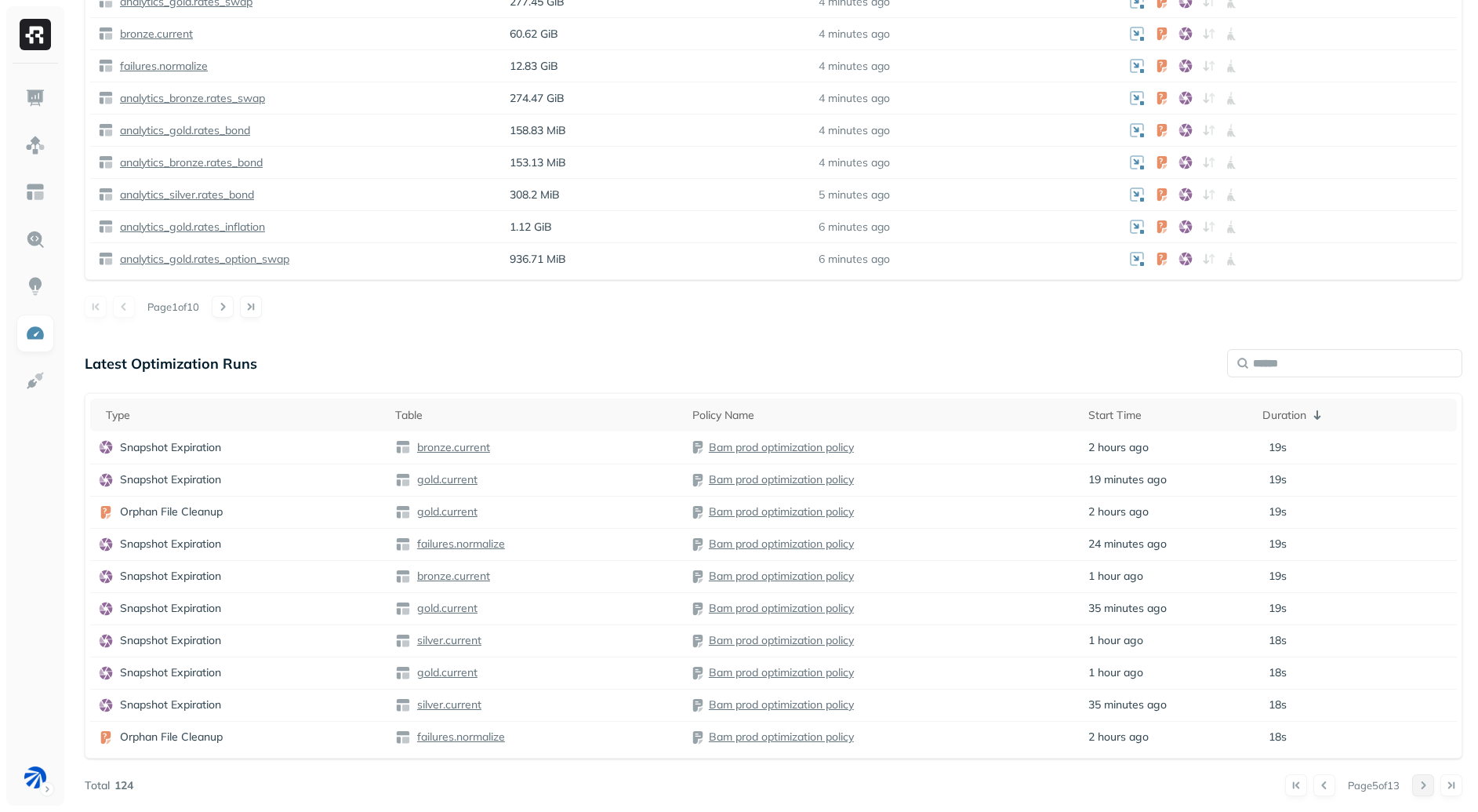
click at [1421, 786] on button at bounding box center [1423, 784] width 22 height 22
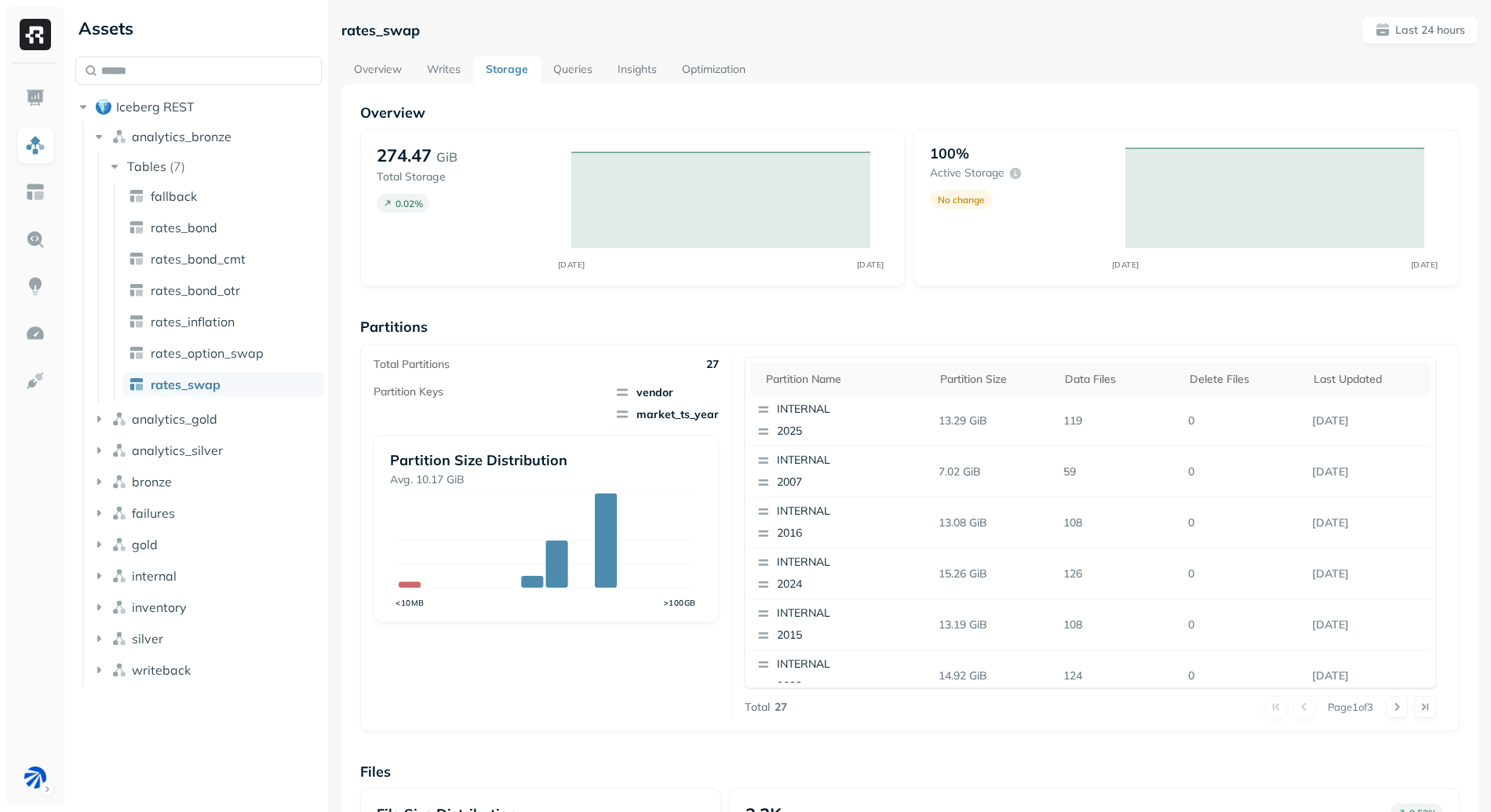
click at [333, 66] on div "rates_swap Last 24 hours Overview Writes Storage Queries Insights Optimization …" at bounding box center [910, 406] width 1162 height 812
click at [370, 70] on link "Overview" at bounding box center [378, 70] width 73 height 28
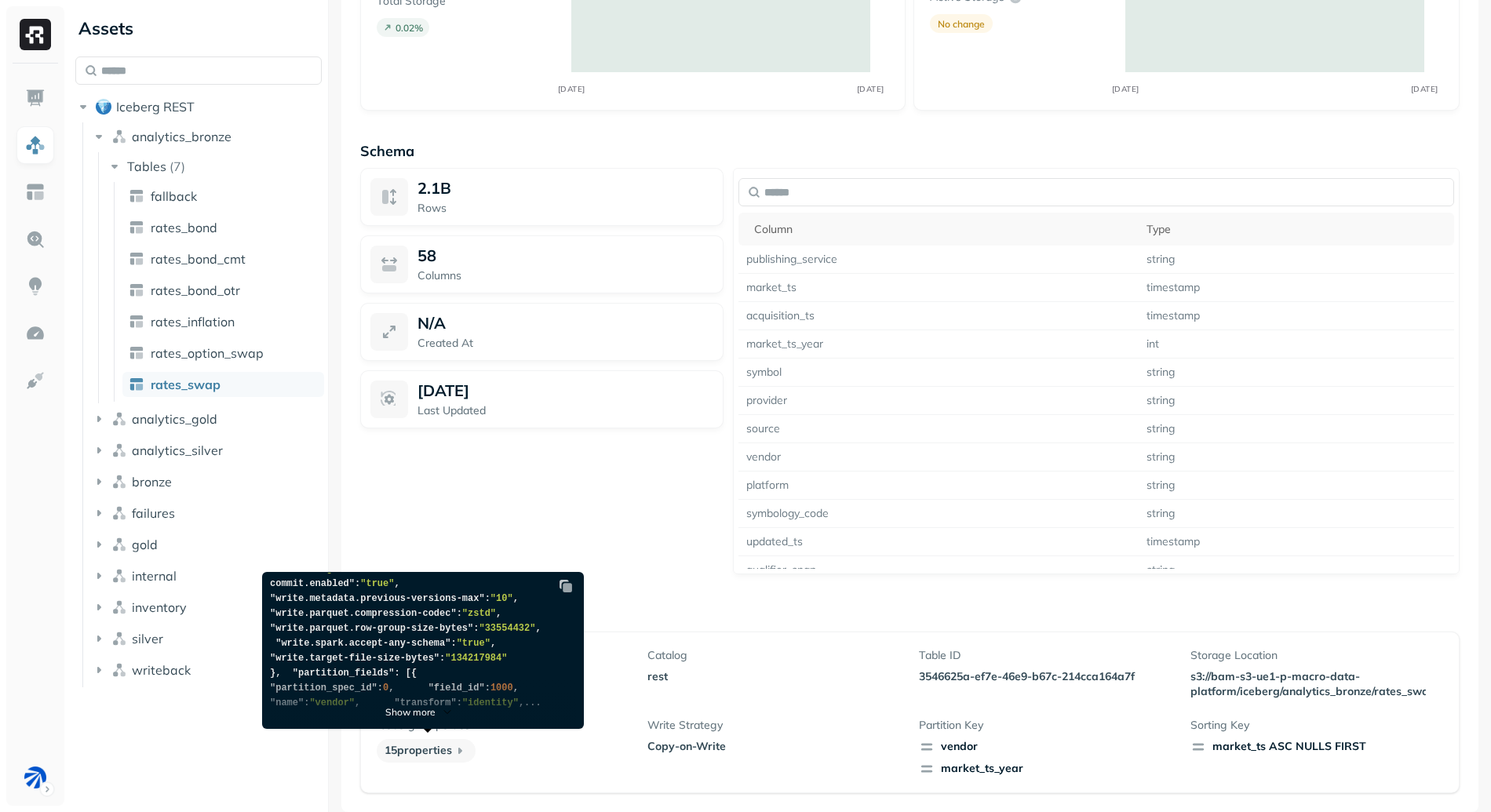
scroll to position [350, 0]
